Goal: Task Accomplishment & Management: Use online tool/utility

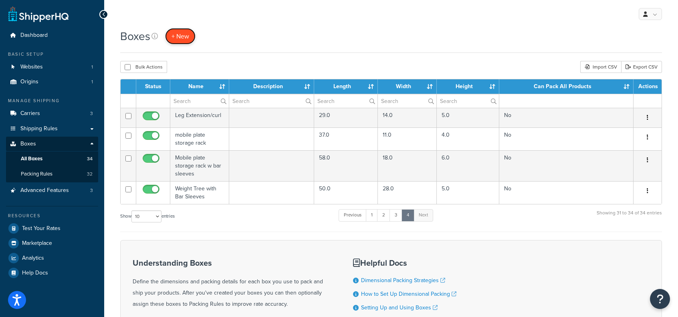
click at [177, 36] on span "+ New" at bounding box center [181, 36] width 18 height 9
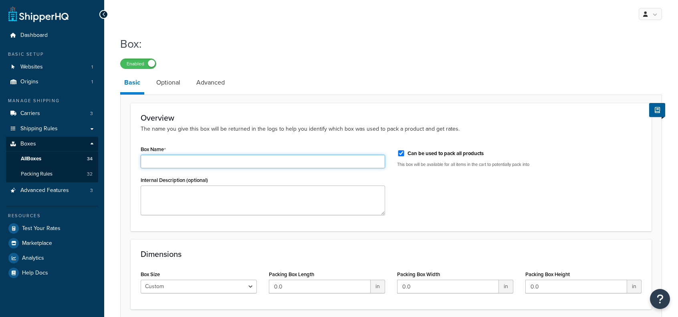
click at [208, 157] on input "Box Name" at bounding box center [263, 162] width 245 height 14
type input "f"
type input "Farmers Walk Handles"
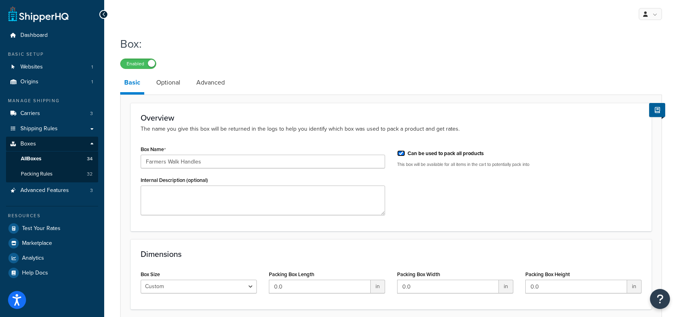
click at [404, 153] on input "Can be used to pack all products" at bounding box center [401, 153] width 8 height 6
checkbox input "false"
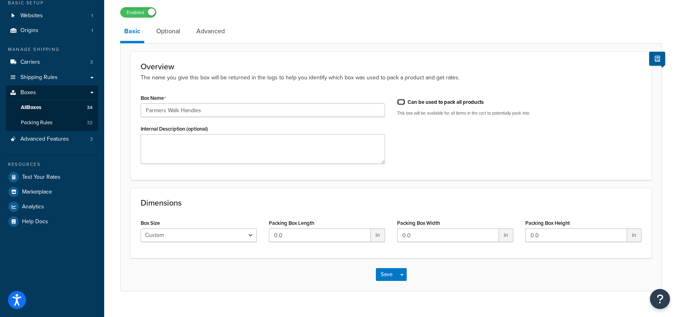
scroll to position [65, 0]
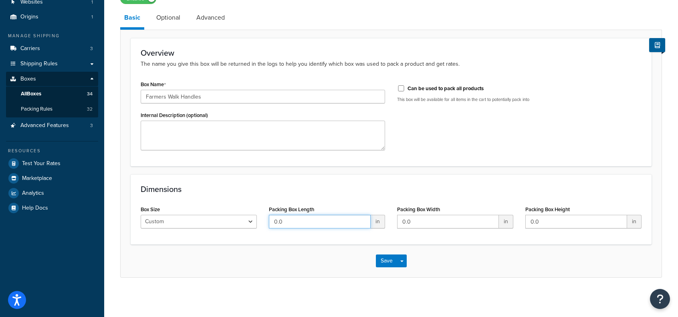
click at [300, 225] on input "0.0" at bounding box center [320, 222] width 102 height 14
type input "52"
click at [448, 223] on input "0.0" at bounding box center [448, 222] width 102 height 14
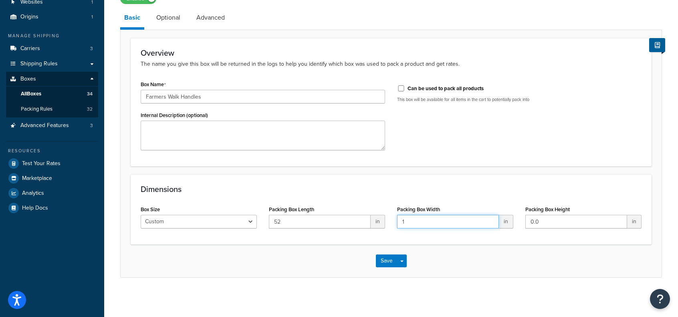
click at [448, 223] on input "1" at bounding box center [448, 222] width 102 height 14
type input "16"
click at [556, 224] on input "0.0" at bounding box center [577, 222] width 102 height 14
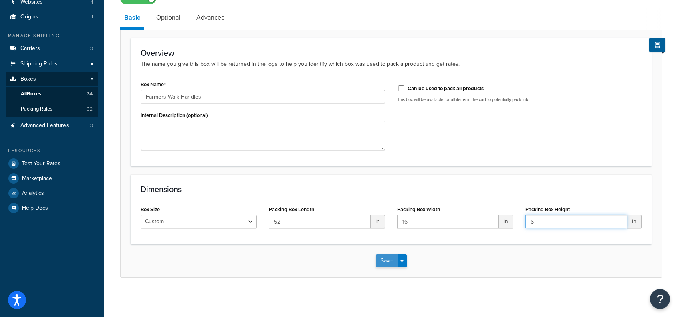
type input "6"
click at [384, 258] on button "Save" at bounding box center [387, 261] width 22 height 13
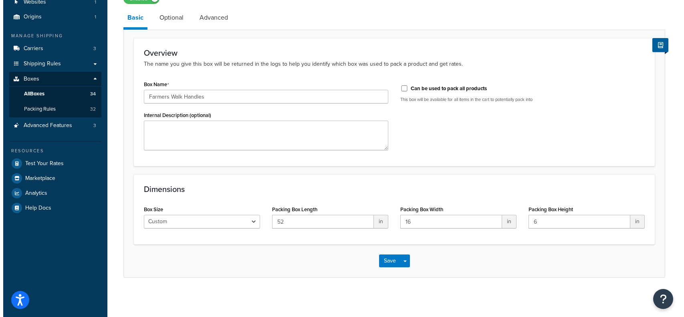
scroll to position [0, 0]
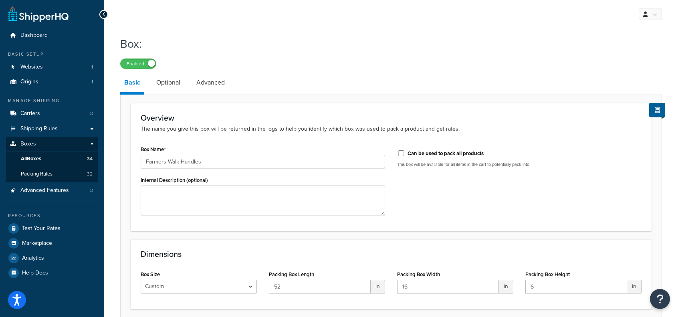
click at [176, 12] on div "My Profile Billing Global Settings Contact Us Logout" at bounding box center [391, 14] width 574 height 28
drag, startPoint x: 177, startPoint y: 95, endPoint x: 166, endPoint y: 82, distance: 17.0
click at [176, 93] on div "Basic Optional Advanced Overview The name you give this box will be returned in…" at bounding box center [391, 208] width 542 height 270
click at [166, 82] on link "Optional" at bounding box center [168, 82] width 32 height 19
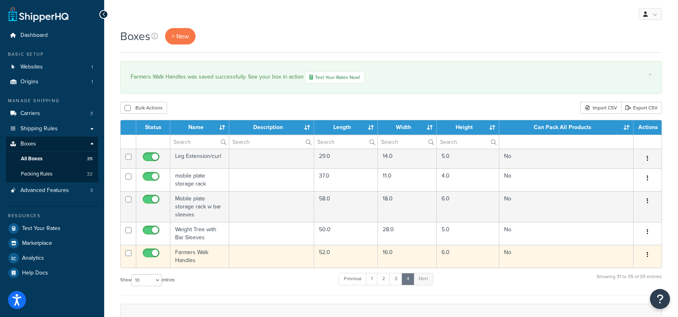
click at [200, 248] on td "Farmers Walk Handles" at bounding box center [199, 256] width 59 height 23
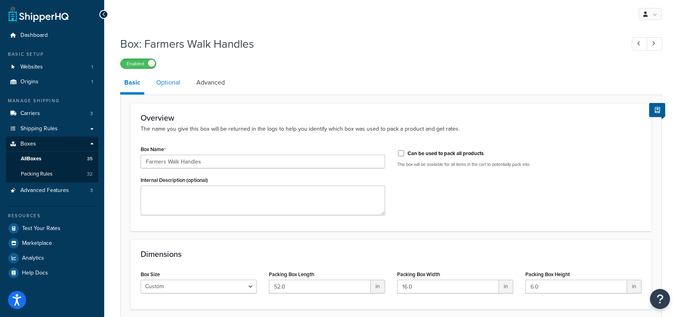
click at [171, 89] on link "Optional" at bounding box center [168, 82] width 32 height 19
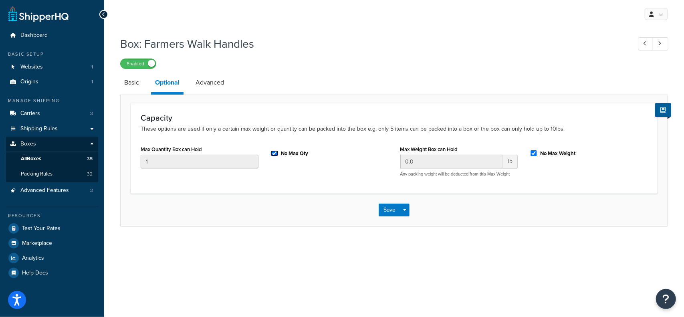
click at [273, 152] on input "No Max Qty" at bounding box center [275, 153] width 8 height 6
checkbox input "false"
click at [535, 152] on input "No Max Weight" at bounding box center [534, 153] width 8 height 6
checkbox input "false"
click at [458, 165] on input "0.0" at bounding box center [452, 162] width 103 height 14
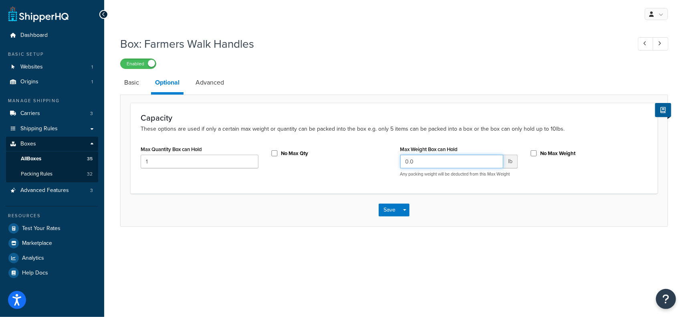
click at [458, 165] on input "0.0" at bounding box center [452, 162] width 103 height 14
type input "47"
click at [214, 86] on link "Advanced" at bounding box center [210, 82] width 36 height 19
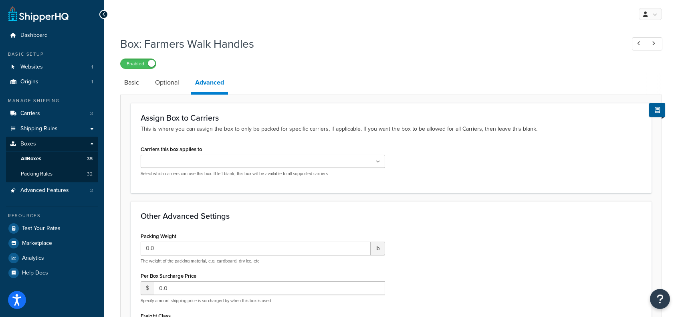
click at [190, 162] on input "Carriers this box applies to" at bounding box center [178, 162] width 71 height 9
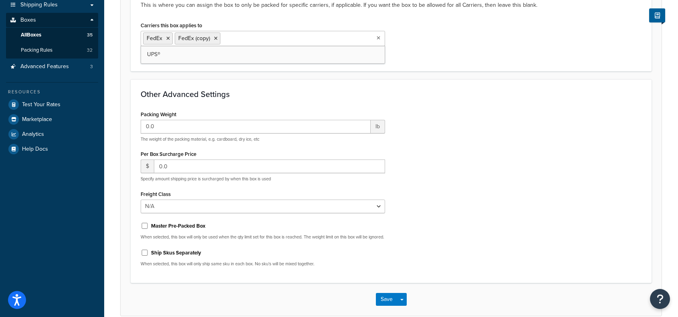
scroll to position [160, 0]
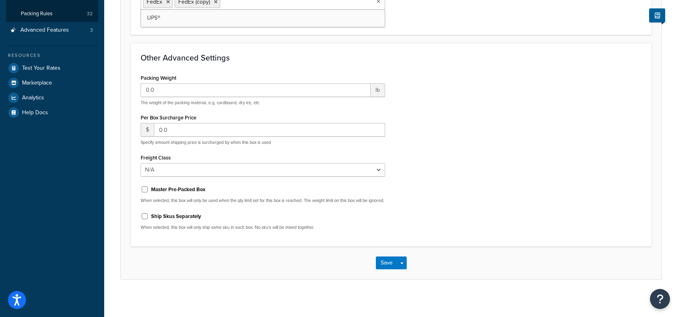
click at [375, 263] on div "Save Save Dropdown Save and Edit Save and Duplicate Save and Create New" at bounding box center [391, 263] width 541 height 33
click at [382, 267] on button "Save" at bounding box center [387, 263] width 22 height 13
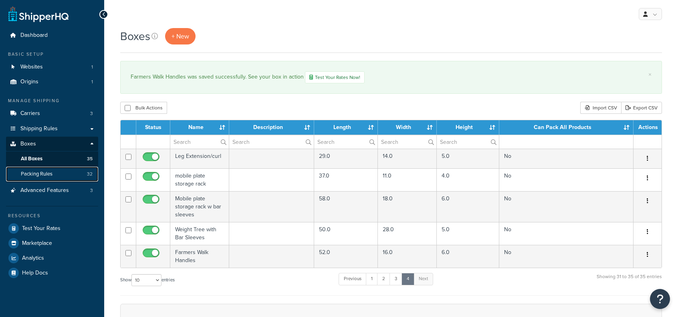
click at [47, 177] on span "Packing Rules" at bounding box center [37, 174] width 32 height 7
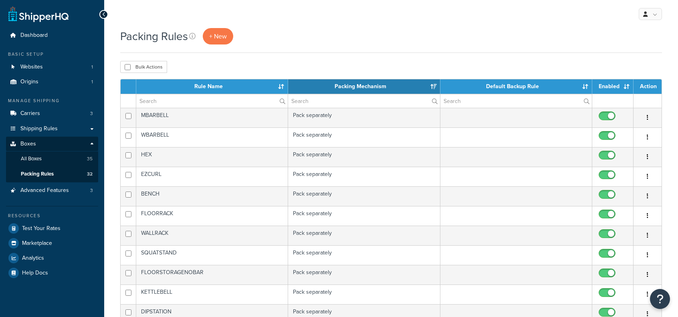
select select "15"
click at [219, 36] on span "+ New" at bounding box center [218, 36] width 18 height 9
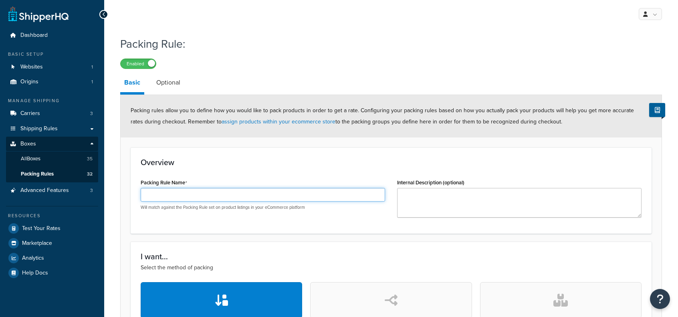
click at [202, 194] on input "Packing Rule Name" at bounding box center [263, 195] width 245 height 14
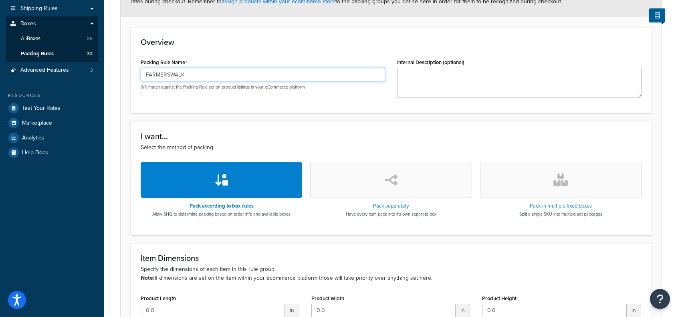
type input "FARMERSWALK"
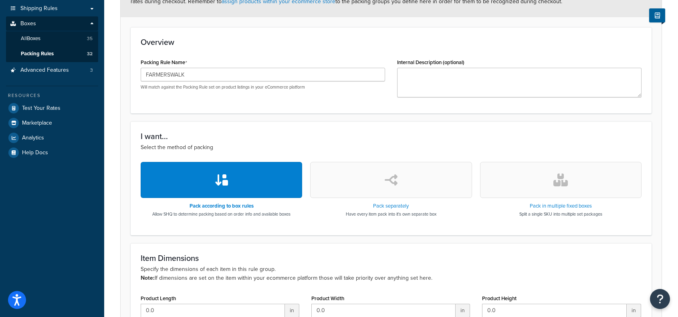
click at [377, 168] on button "button" at bounding box center [391, 180] width 162 height 36
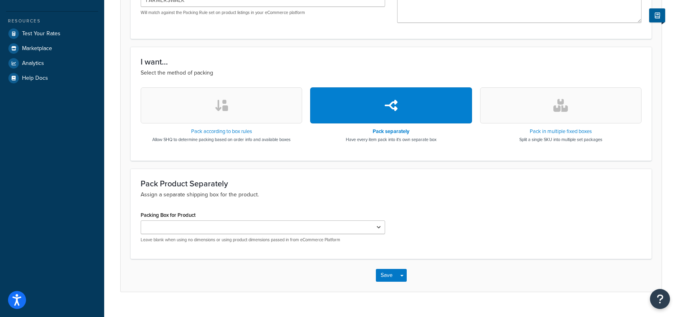
scroll to position [209, 0]
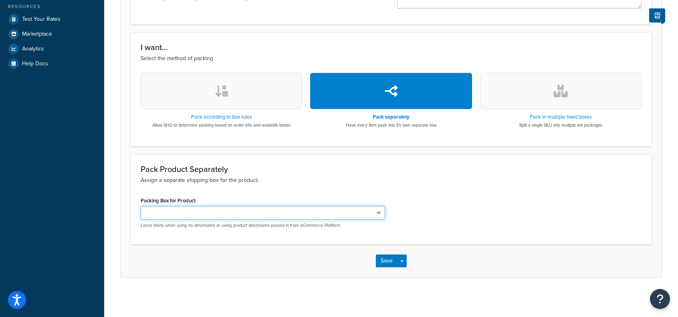
click at [249, 212] on select "Standard 50 Men Barbell Women barbell Bench Hex Floor Rack Wall Mount Rack Stan…" at bounding box center [263, 213] width 245 height 14
select select "737421"
click at [141, 206] on select "Standard 50 Men Barbell Women barbell Bench Hex Floor Rack Wall Mount Rack Stan…" at bounding box center [263, 213] width 245 height 14
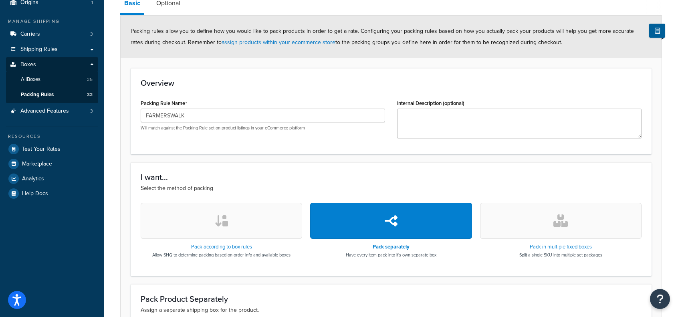
scroll to position [49, 0]
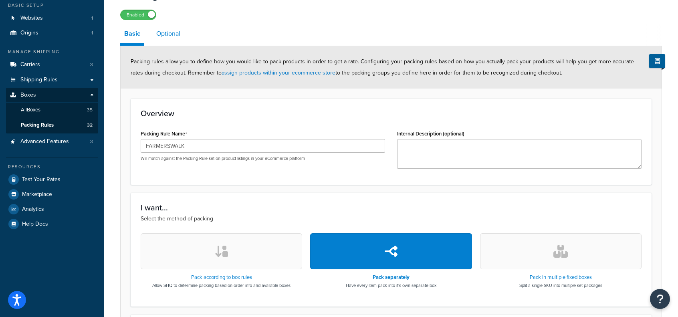
click at [168, 34] on link "Optional" at bounding box center [168, 33] width 32 height 19
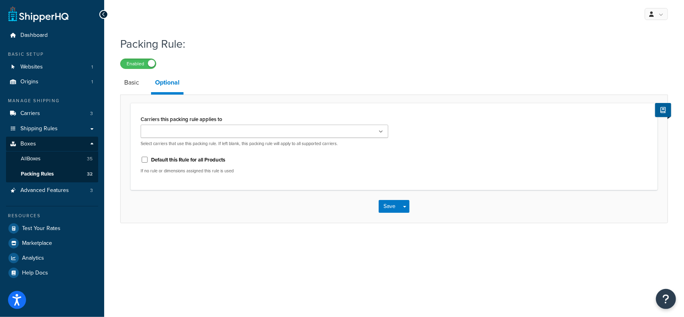
click at [214, 123] on div "Carriers this packing rule applies to UPS® FedEx FedEx (copy) Select carriers t…" at bounding box center [265, 129] width 248 height 33
click at [207, 131] on ul at bounding box center [265, 131] width 248 height 13
drag, startPoint x: 192, startPoint y: 169, endPoint x: 341, endPoint y: 178, distance: 149.0
click at [388, 211] on button "Save" at bounding box center [390, 208] width 22 height 13
